Goal: Task Accomplishment & Management: Use online tool/utility

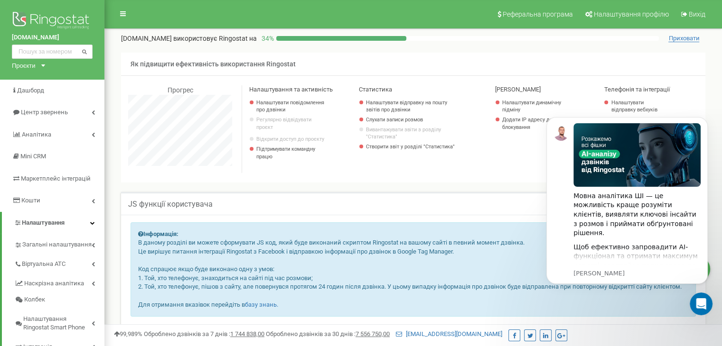
click at [391, 197] on div "JS функції користувача" at bounding box center [413, 203] width 584 height 23
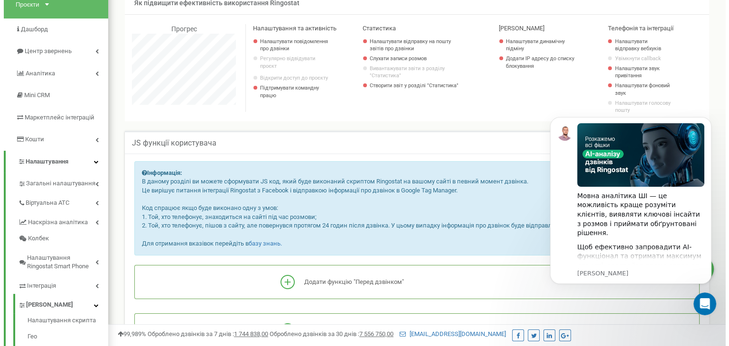
scroll to position [190, 0]
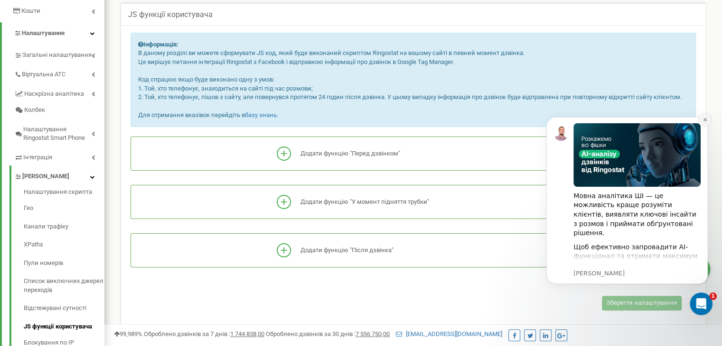
click at [705, 123] on button "Dismiss notification" at bounding box center [704, 120] width 12 height 12
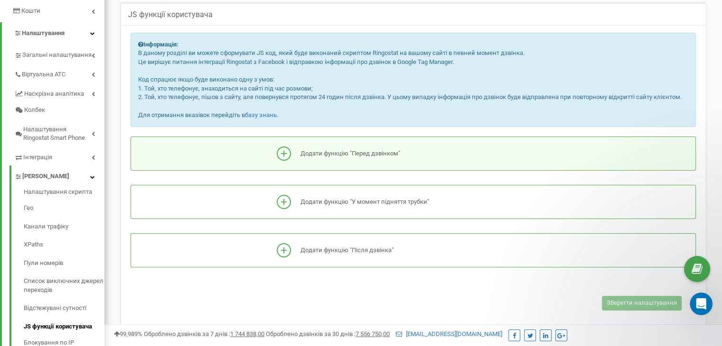
click at [374, 151] on span "Додати функцію "Перед дзвінком"" at bounding box center [350, 153] width 100 height 7
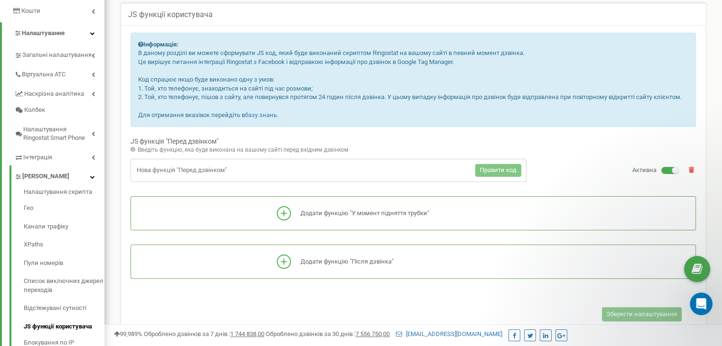
click at [493, 173] on span "Правити код" at bounding box center [498, 170] width 37 height 7
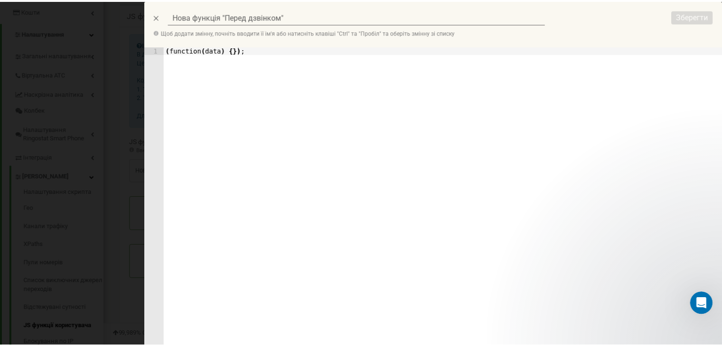
scroll to position [569, 624]
click at [310, 18] on input "Нова функція "Перед дзвінком"" at bounding box center [359, 16] width 380 height 14
drag, startPoint x: 315, startPoint y: 12, endPoint x: 31, endPoint y: 12, distance: 284.2
click at [31, 12] on div "Нова функція "Перед дзвінком" Щоб додати змінну, почніть вводити її ім'я або на…" at bounding box center [364, 173] width 729 height 346
type input "M"
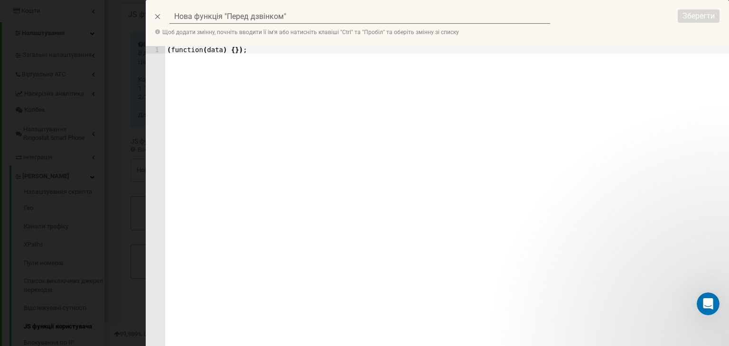
type input "M"
type input "Me"
type input "Met"
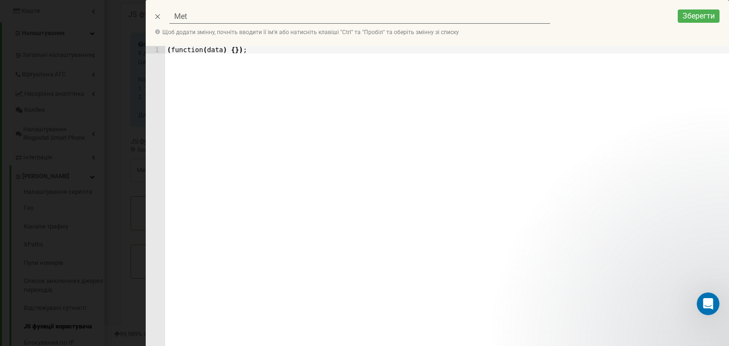
type input "Meta"
type input "Meta F"
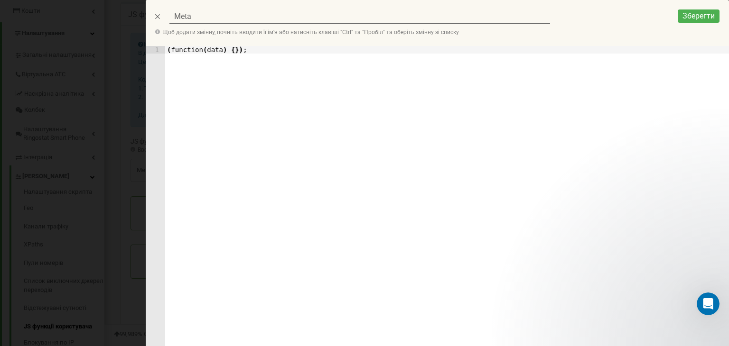
type input "Meta F"
type input "Meta Fa"
type input "Meta Fac"
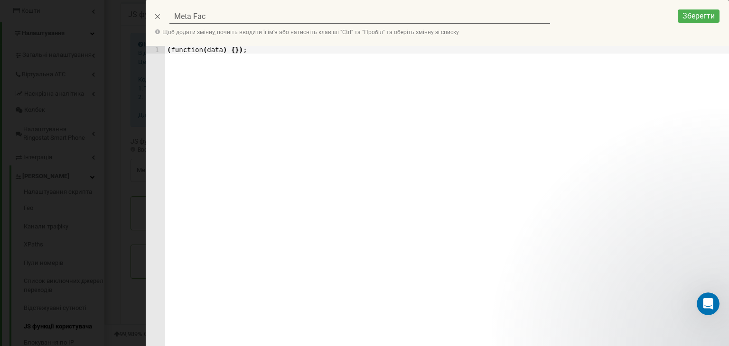
type input "Meta Face"
type input "Meta Faceb"
type input "Meta Facebo"
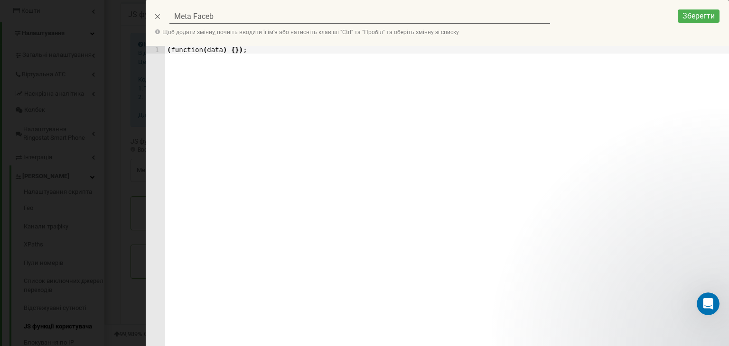
type input "Meta Facebo"
type input "Meta Faceboo"
type input "Meta Facebooc"
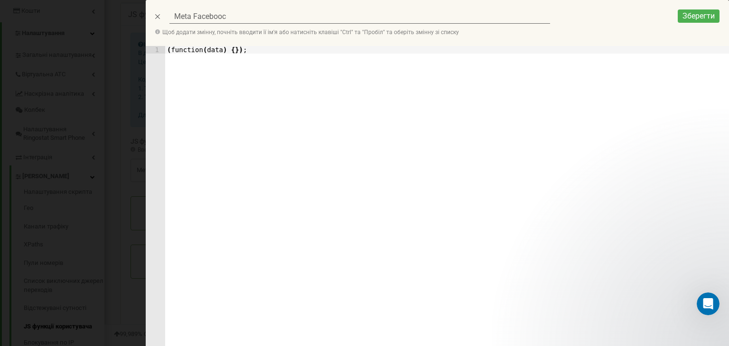
type input "Meta Faceboock"
click at [279, 14] on input "Meta Faceboock" at bounding box center [359, 16] width 380 height 14
type input "Meta Facebooc"
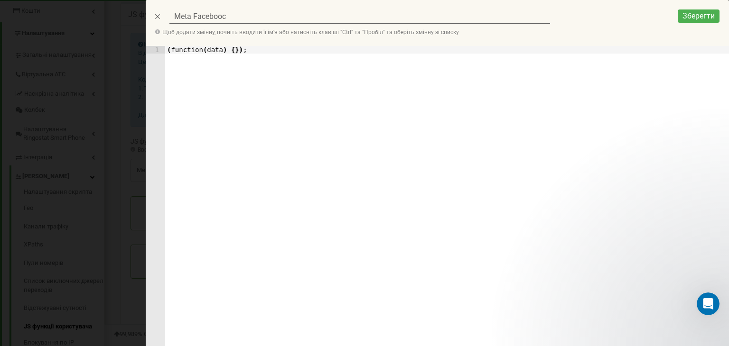
type input "Meta Faceboo"
type input "Meta Facebook"
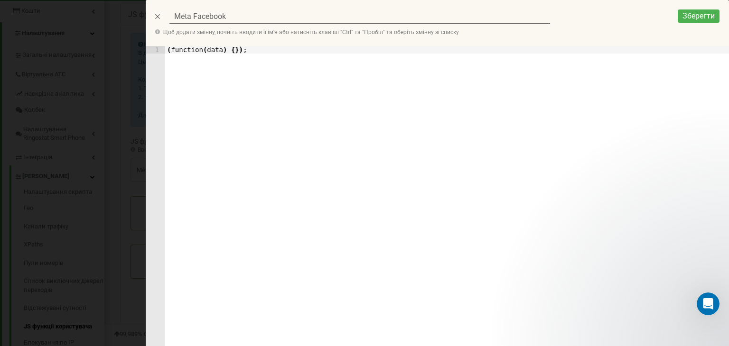
type input "Meta Facebook"
type input "Meta Facebook P"
type input "Meta Facebook Pi"
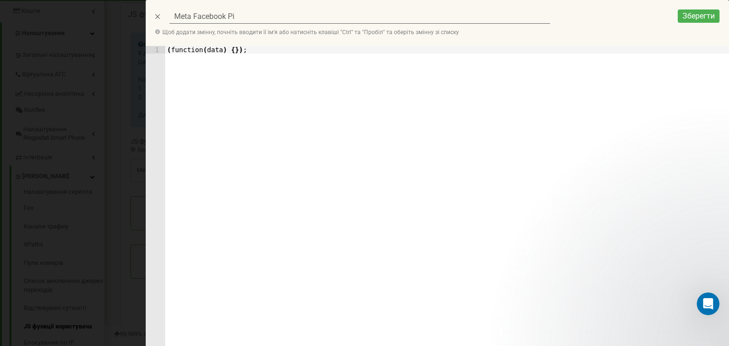
type input "Meta Facebook Pix"
type input "Meta Facebook Pixe"
type input "Meta Facebook Pixel"
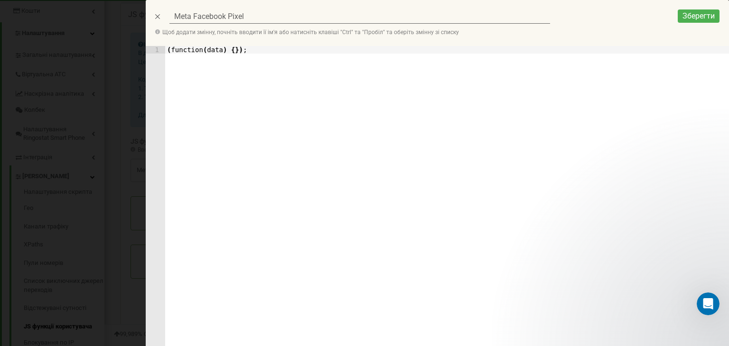
type input "Meta Facebook Pixel"
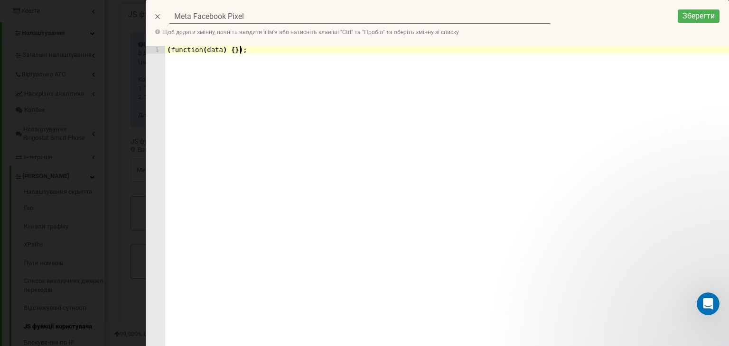
click at [262, 55] on div "( function ( data ) { }) ;" at bounding box center [447, 226] width 564 height 361
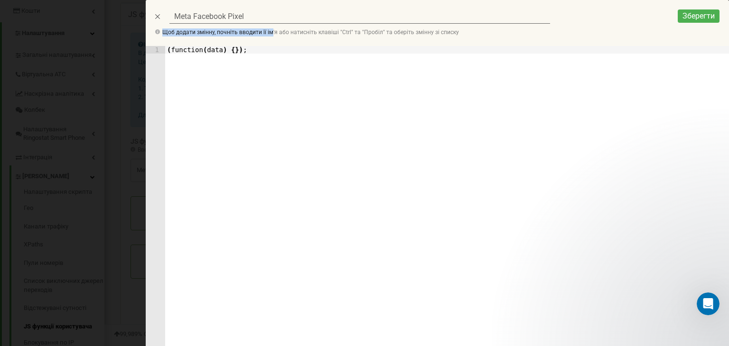
drag, startPoint x: 270, startPoint y: 46, endPoint x: 163, endPoint y: 44, distance: 106.8
click at [163, 44] on div "Meta Facebook Pixel Щоб додати змінну, почніть вводити її ім'я або натисніть кл…" at bounding box center [437, 23] width 583 height 46
click at [195, 57] on div "( function ( data ) { }) ;" at bounding box center [447, 226] width 564 height 361
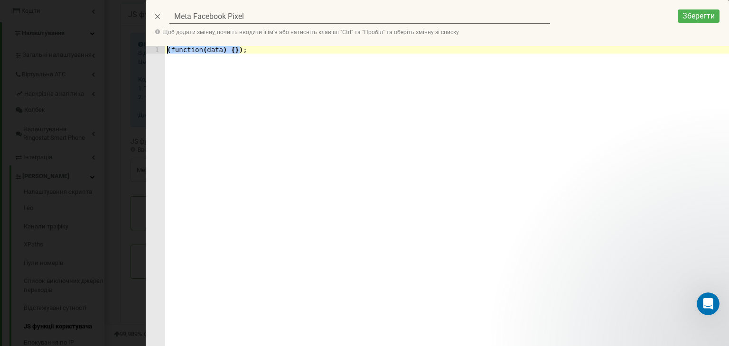
drag, startPoint x: 252, startPoint y: 51, endPoint x: 151, endPoint y: 52, distance: 100.6
click at [151, 52] on div "1 ( function ( data ) { }) ; XXXXXXXXXXXXXXXXXXXXXXXXXXXXXXXXXXXXXXXXXXXXXXXXXX" at bounding box center [437, 219] width 583 height 346
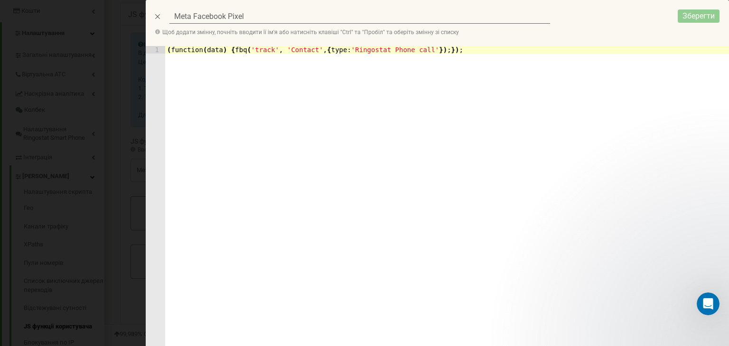
click at [697, 15] on span "Зберегти" at bounding box center [698, 15] width 32 height 9
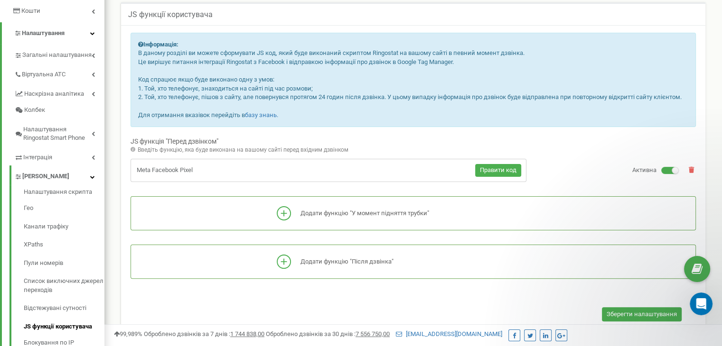
scroll to position [473822, 473775]
click at [630, 315] on span "Зберегти налаштування" at bounding box center [641, 314] width 70 height 7
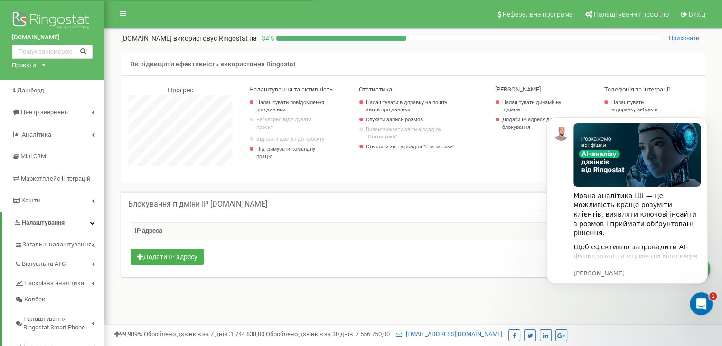
scroll to position [569, 617]
click at [706, 122] on icon "Dismiss notification" at bounding box center [704, 119] width 5 height 5
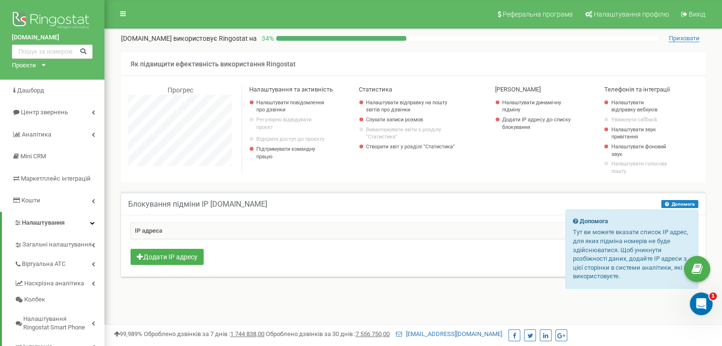
click at [680, 205] on button "Допомога" at bounding box center [679, 204] width 37 height 8
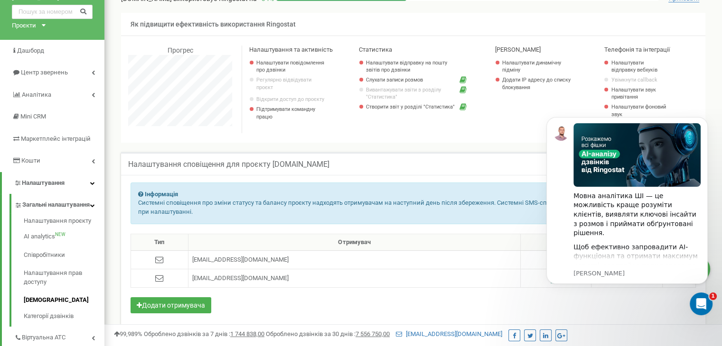
scroll to position [95, 0]
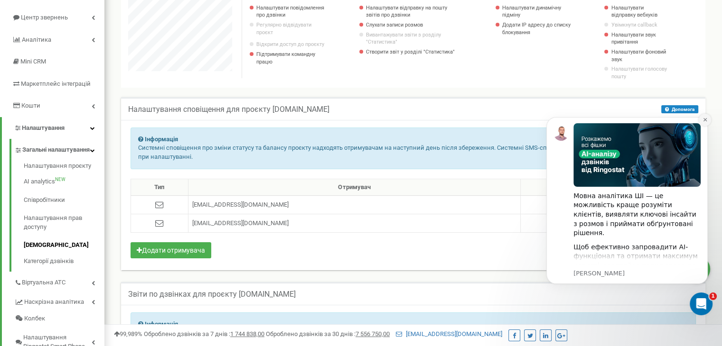
click at [704, 119] on icon "Dismiss notification" at bounding box center [704, 119] width 5 height 5
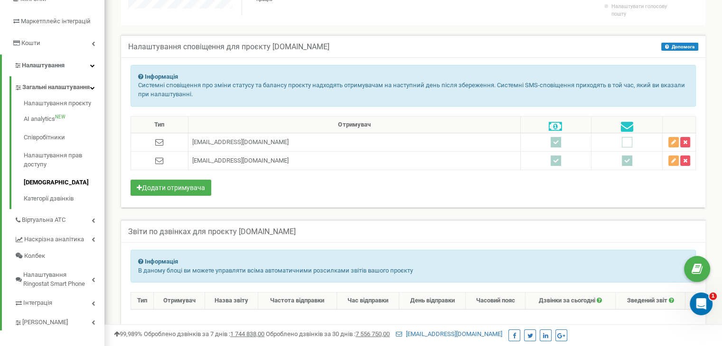
scroll to position [223, 0]
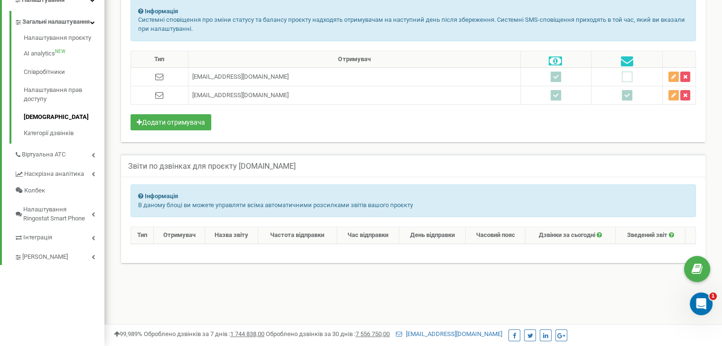
click at [201, 209] on div "Інформація В даному блоці ви можете управляти всіма автоматичними розсилками зв…" at bounding box center [412, 201] width 565 height 33
click at [239, 245] on div "Інформація В даному блоці ви можете управляти всіма автоматичними розсилками зв…" at bounding box center [413, 220] width 584 height 86
click at [175, 128] on button "Додати отримувача" at bounding box center [170, 122] width 81 height 16
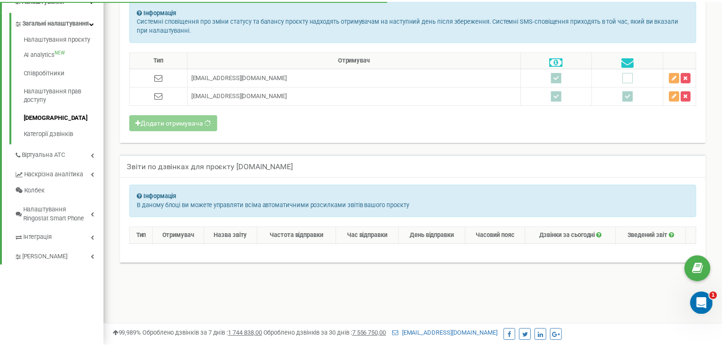
scroll to position [569, 624]
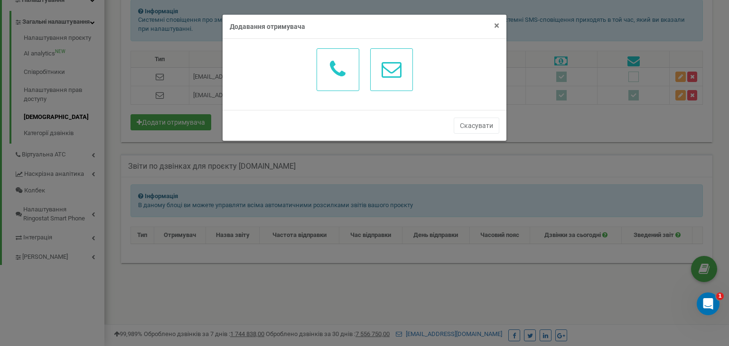
click at [497, 22] on span "×" at bounding box center [496, 25] width 5 height 11
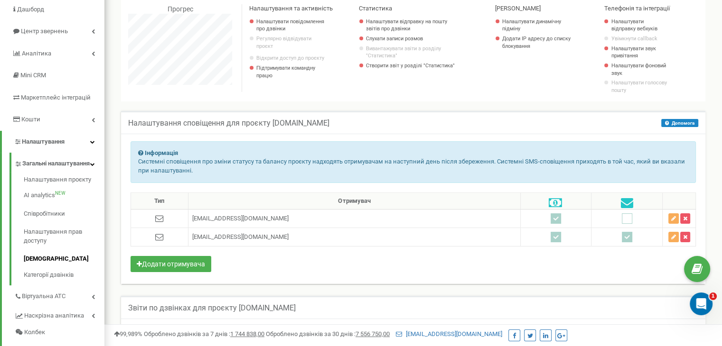
scroll to position [0, 0]
